Goal: Communication & Community: Answer question/provide support

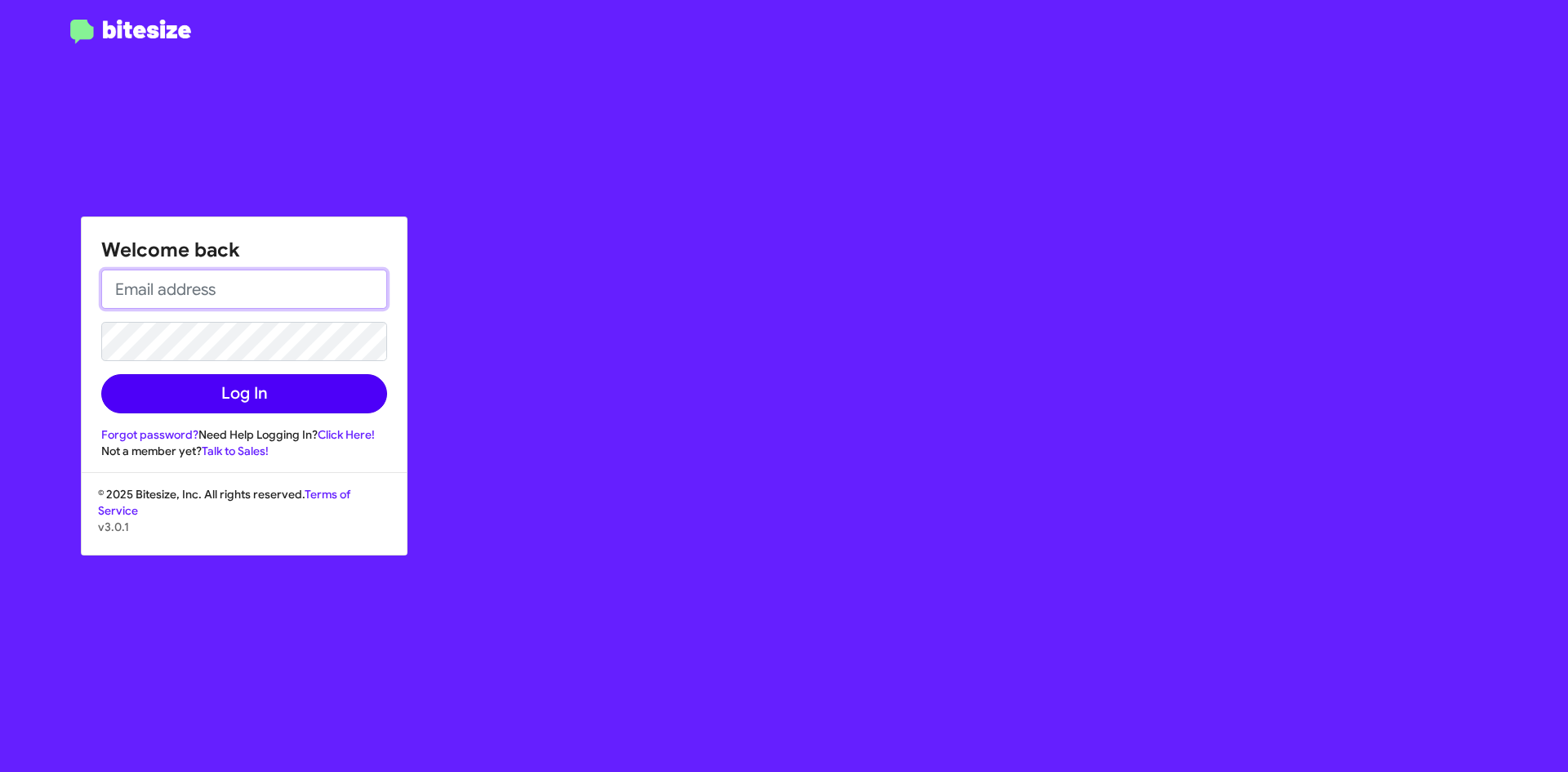
type input "[PERSON_NAME][EMAIL_ADDRESS][PERSON_NAME][DOMAIN_NAME]"
click at [302, 403] on button "Log In" at bounding box center [244, 394] width 286 height 39
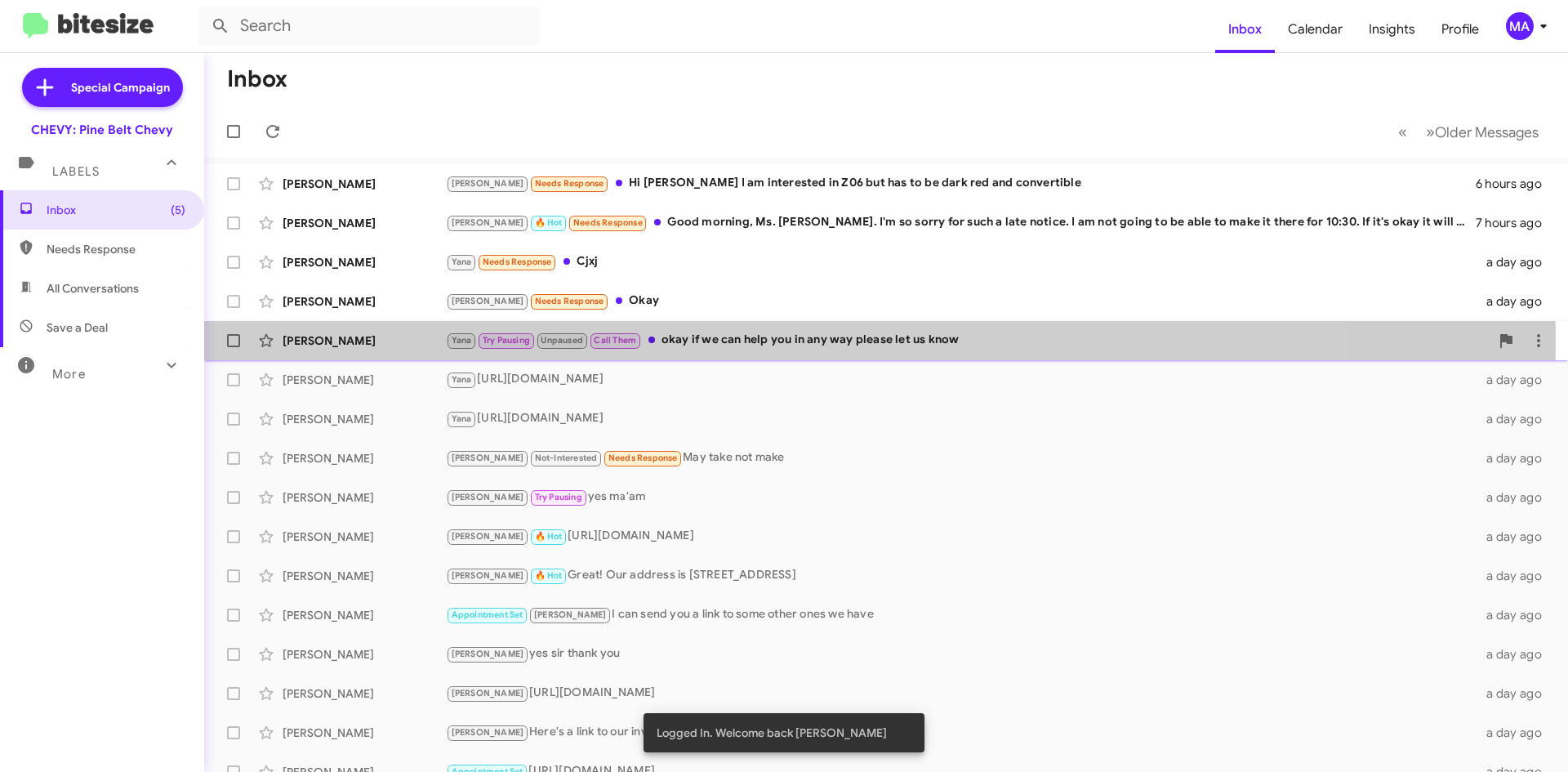
click at [725, 341] on div "Yana Try Pausing Unpaused Call Them okay if we can help you in any way please l…" at bounding box center [968, 340] width 1044 height 18
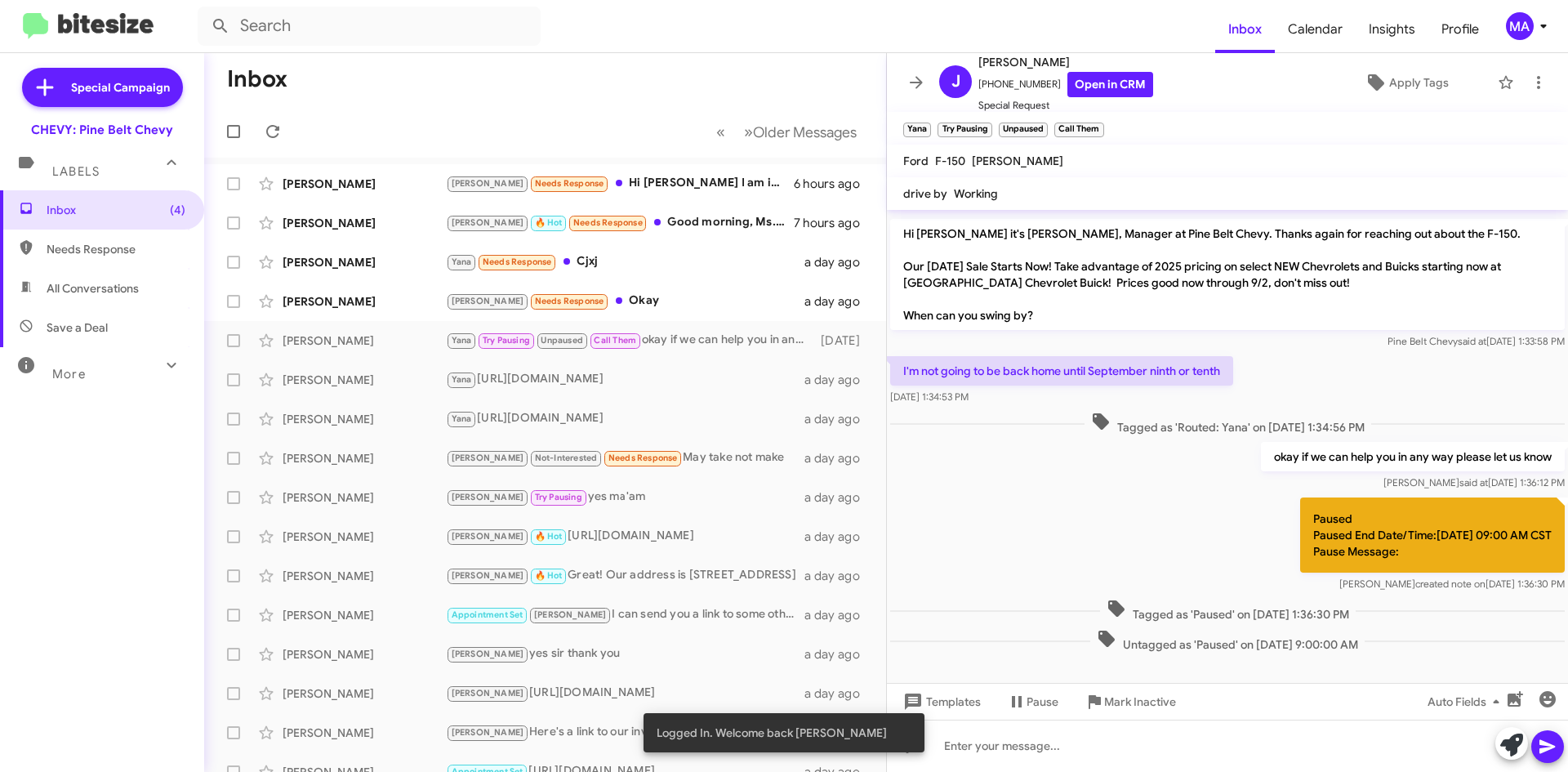
scroll to position [213, 0]
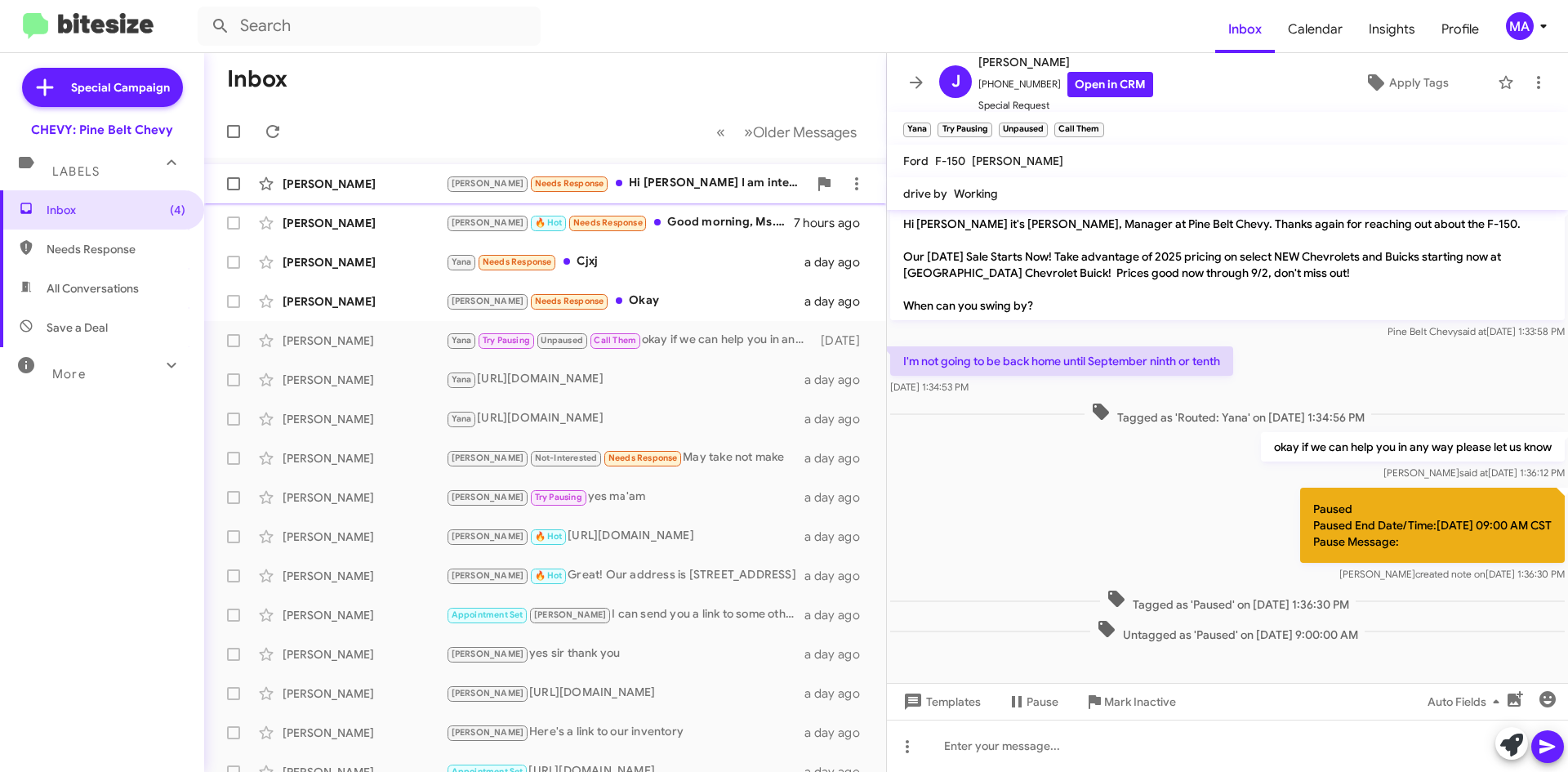
click at [657, 184] on div "[PERSON_NAME] Needs Response Hi [PERSON_NAME] I am interested in Z06 but has to…" at bounding box center [627, 183] width 362 height 18
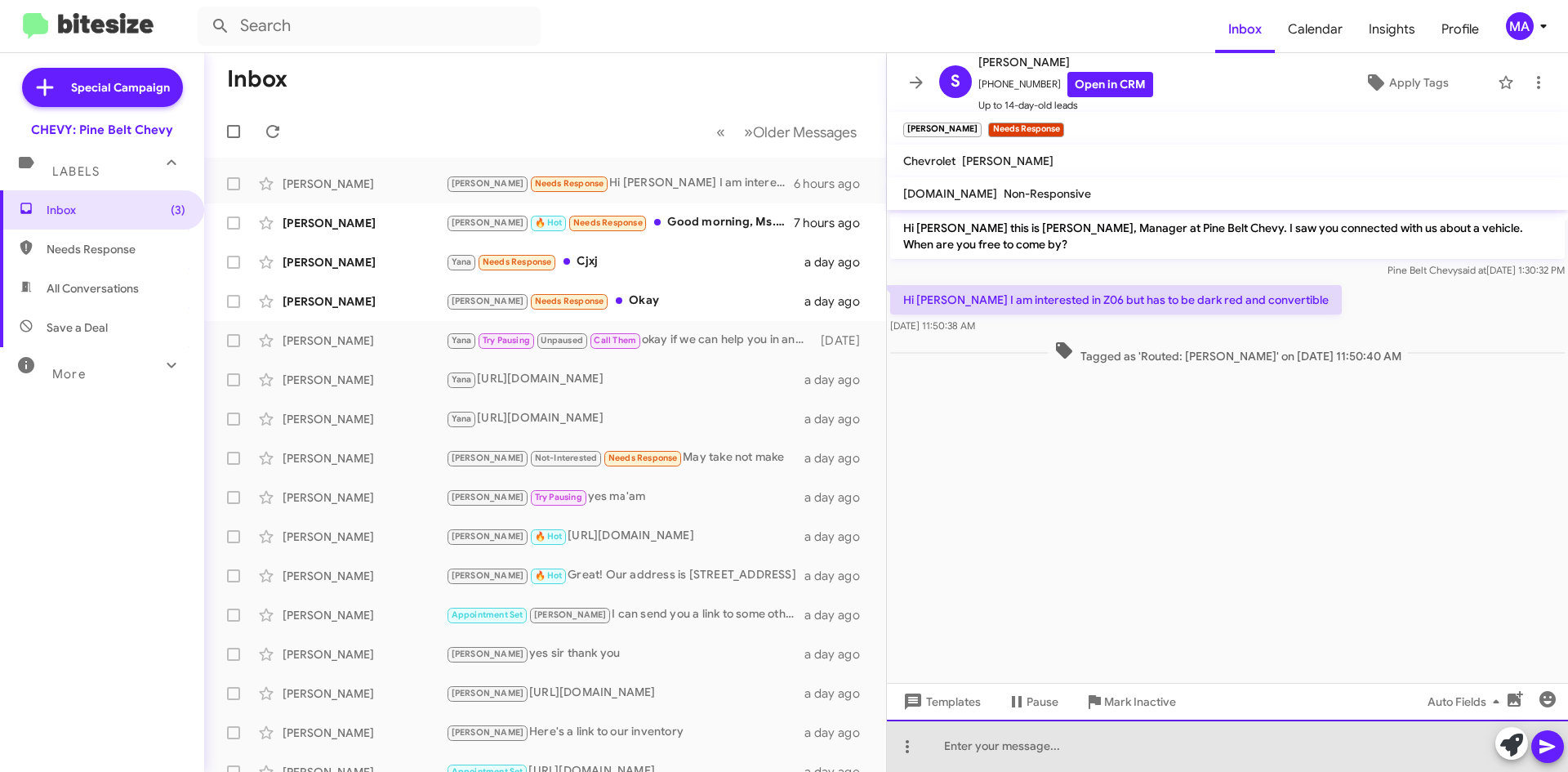
click at [991, 743] on div at bounding box center [1227, 745] width 681 height 53
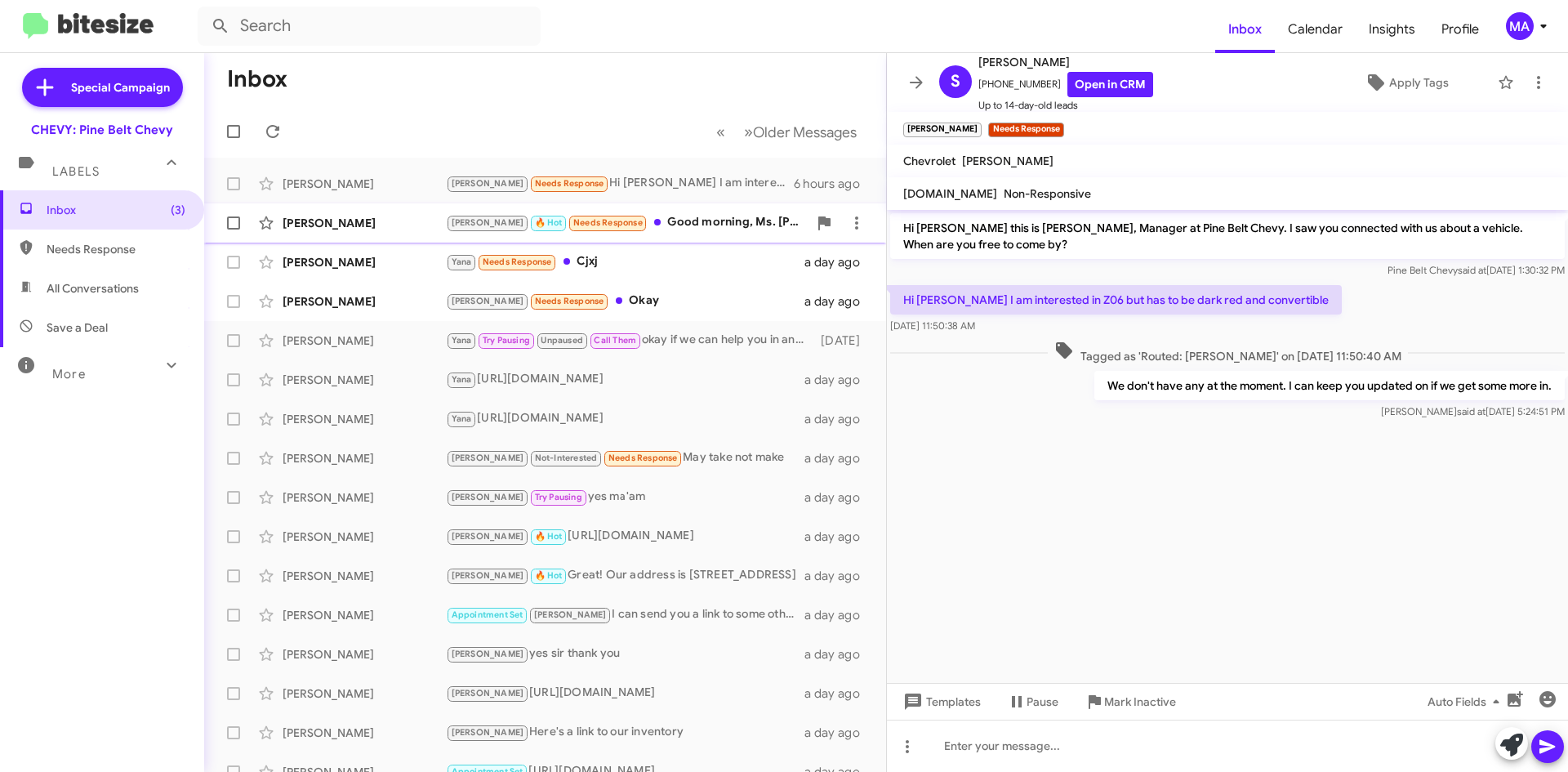
click at [637, 218] on div "[PERSON_NAME] 🔥 Hot Needs Response Good morning, Ms. [PERSON_NAME]. I'm so sorr…" at bounding box center [627, 222] width 362 height 18
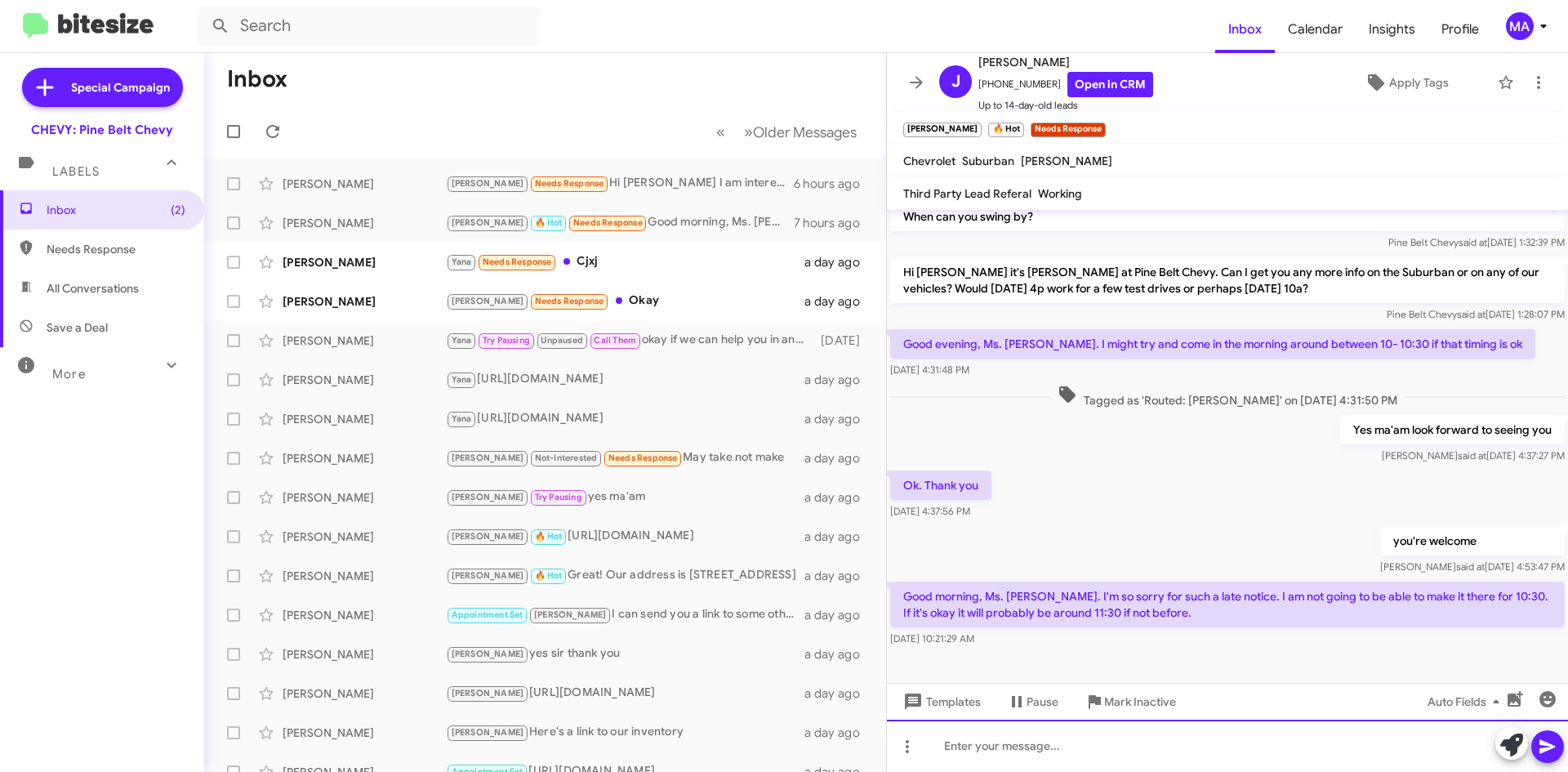
click at [1038, 742] on div at bounding box center [1227, 745] width 681 height 53
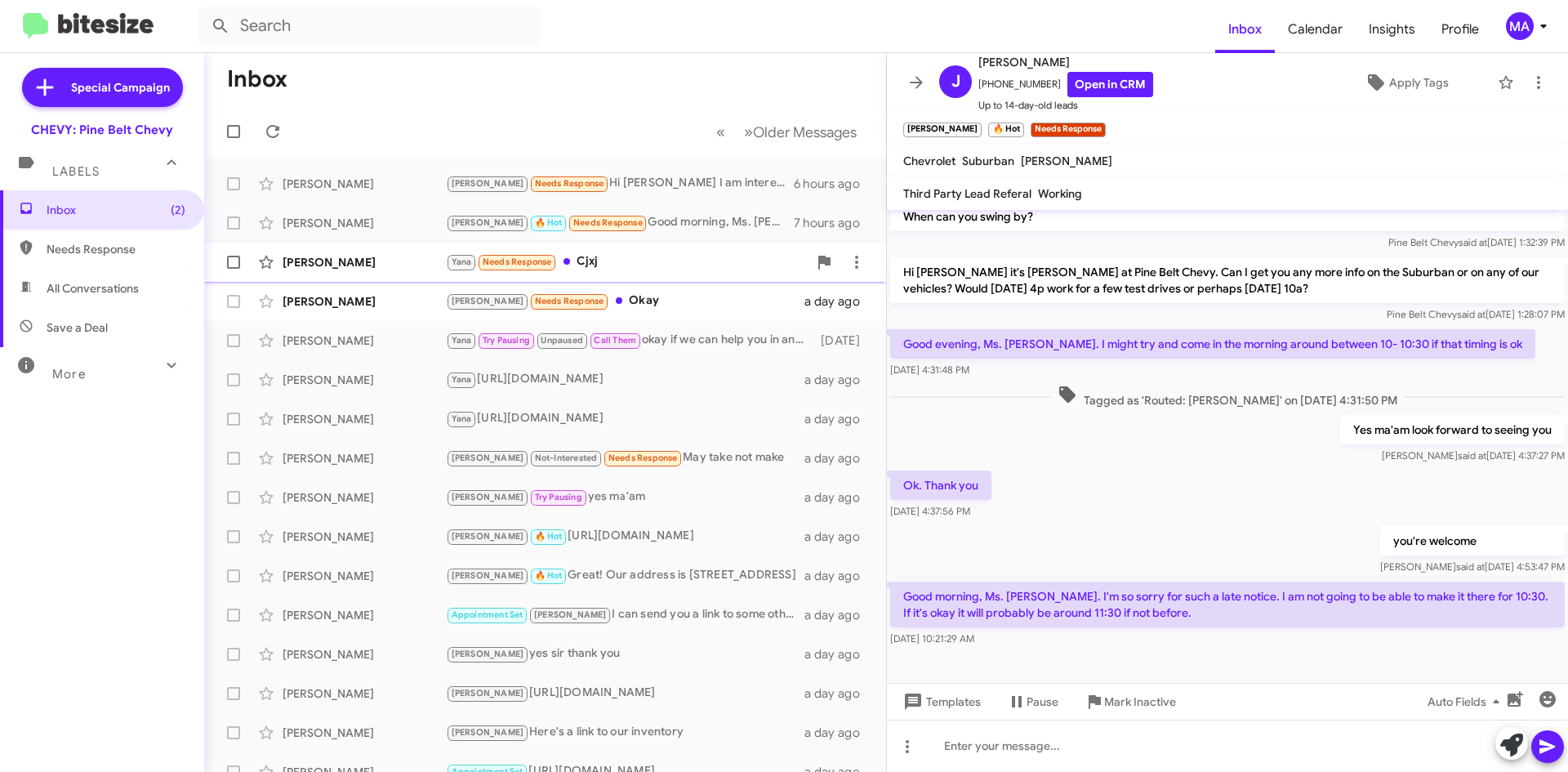
click at [605, 244] on span "[PERSON_NAME] Yana Needs Response Cjxj a day ago" at bounding box center [545, 262] width 682 height 39
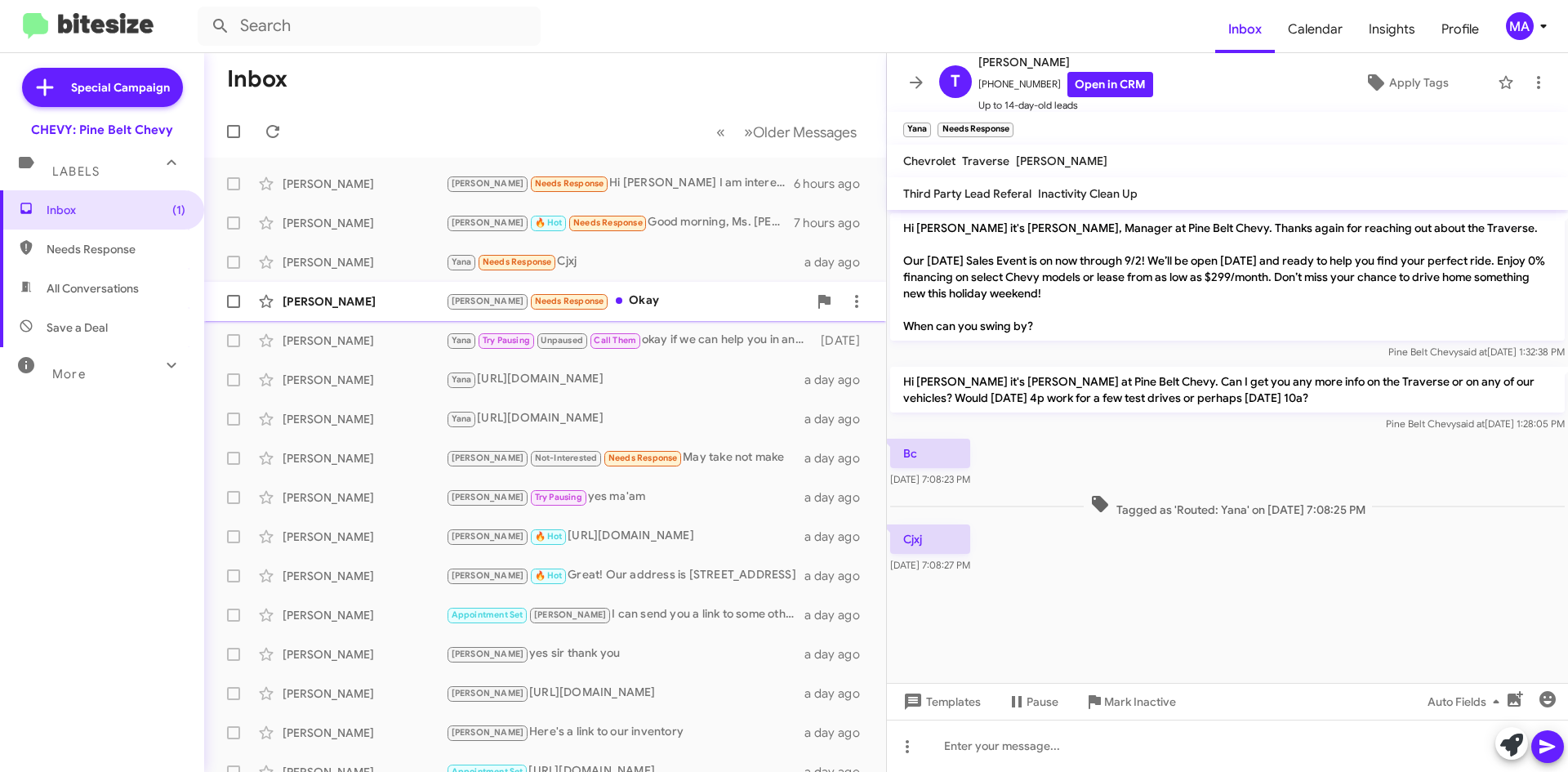
click at [622, 306] on div "[PERSON_NAME] Needs Response Okay" at bounding box center [627, 301] width 362 height 18
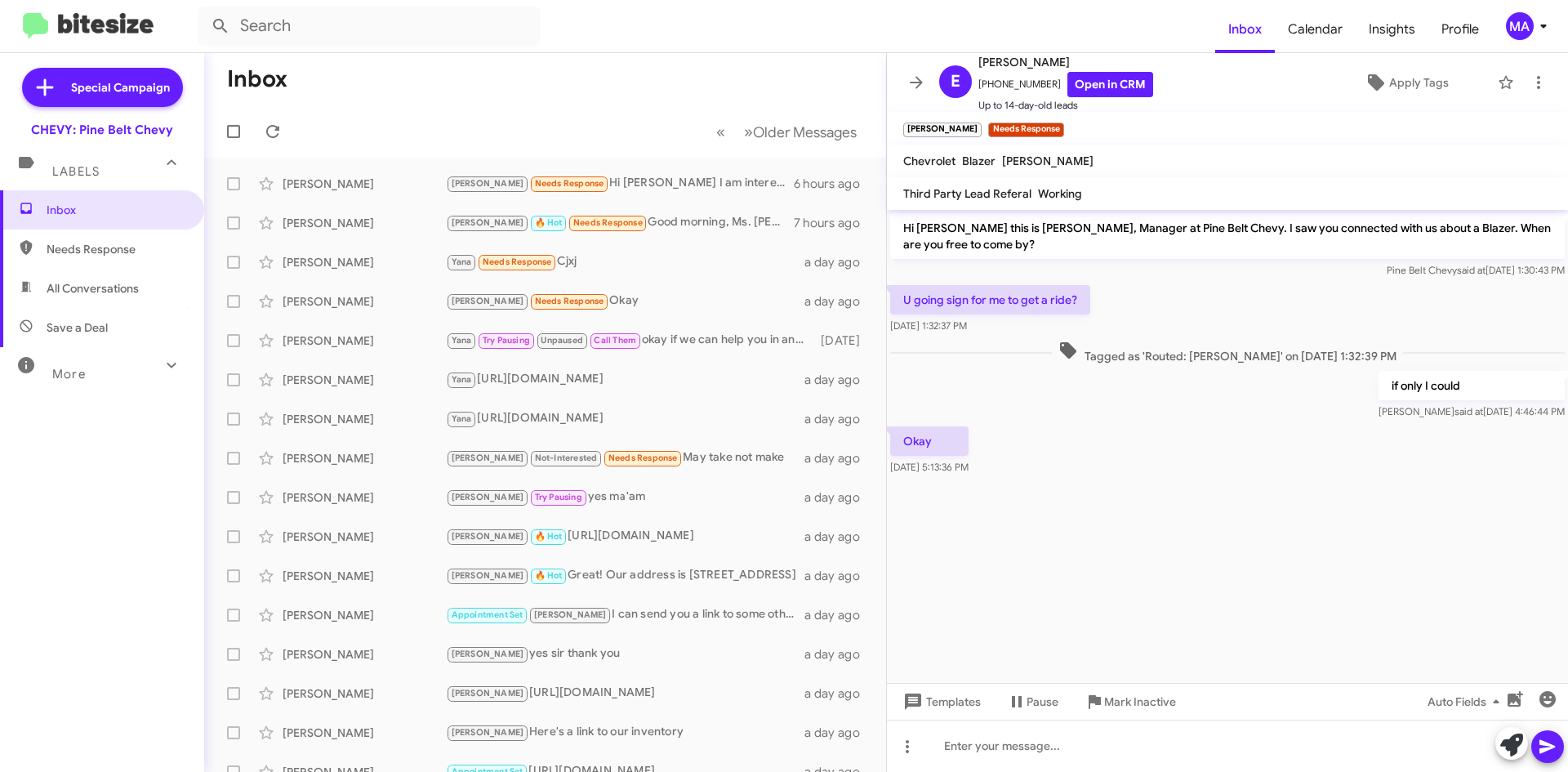
click at [906, 271] on div "Pine Belt Chevy said at [DATE] 1:30:43 PM" at bounding box center [1228, 271] width 675 height 17
click at [893, 279] on div "Hi [PERSON_NAME] this is [PERSON_NAME], Manager at Pine Belt Chevy. I saw you c…" at bounding box center [1227, 246] width 681 height 72
click at [1116, 318] on div "U going sign for me to get a ride? [DATE] 1:32:37 PM" at bounding box center [1227, 309] width 681 height 55
click at [96, 222] on span "Inbox" at bounding box center [102, 210] width 204 height 39
